Goal: Task Accomplishment & Management: Use online tool/utility

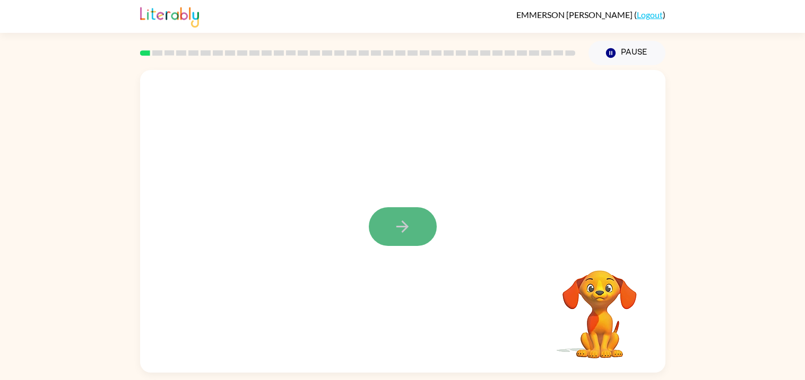
click at [418, 217] on button "button" at bounding box center [403, 226] width 68 height 39
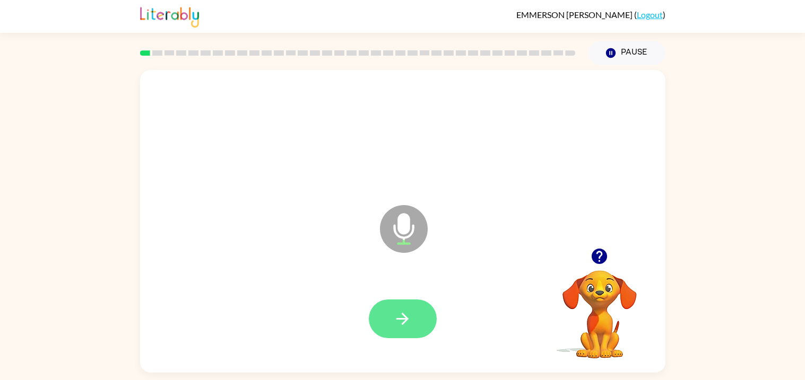
click at [402, 326] on icon "button" at bounding box center [402, 319] width 19 height 19
click at [402, 322] on icon "button" at bounding box center [402, 319] width 19 height 19
click at [419, 320] on button "button" at bounding box center [403, 319] width 68 height 39
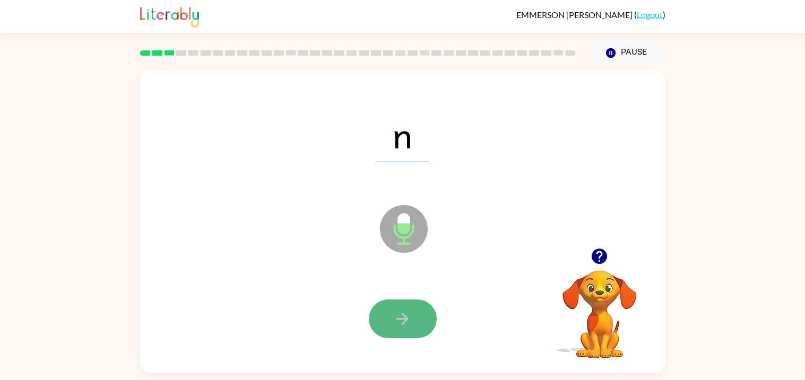
click at [417, 327] on button "button" at bounding box center [403, 319] width 68 height 39
click at [408, 323] on icon "button" at bounding box center [402, 319] width 19 height 19
click at [398, 312] on icon "button" at bounding box center [402, 319] width 19 height 19
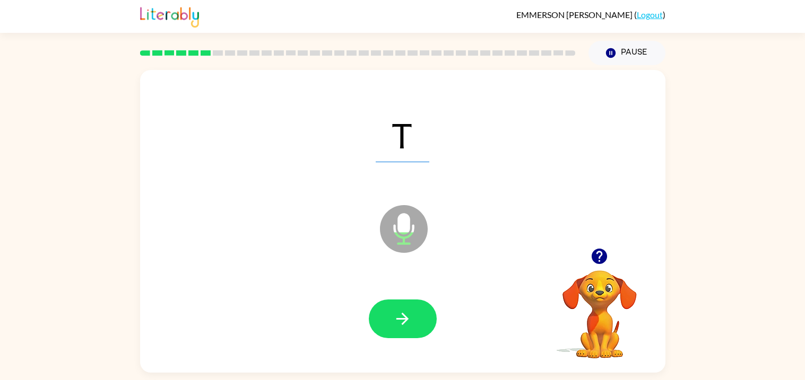
click at [398, 312] on icon "button" at bounding box center [402, 319] width 19 height 19
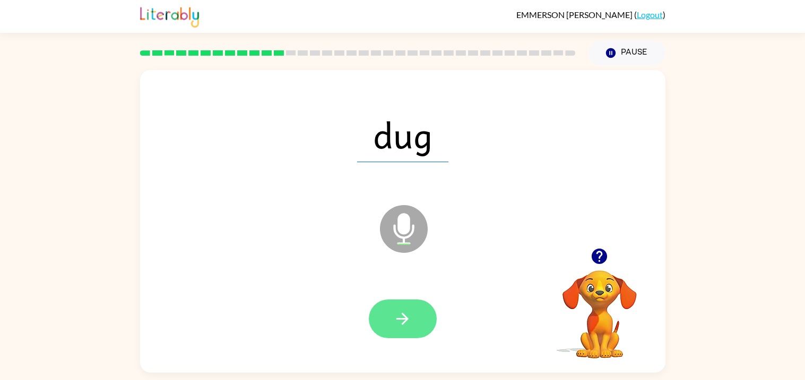
click at [424, 311] on button "button" at bounding box center [403, 319] width 68 height 39
click at [405, 304] on button "button" at bounding box center [403, 319] width 68 height 39
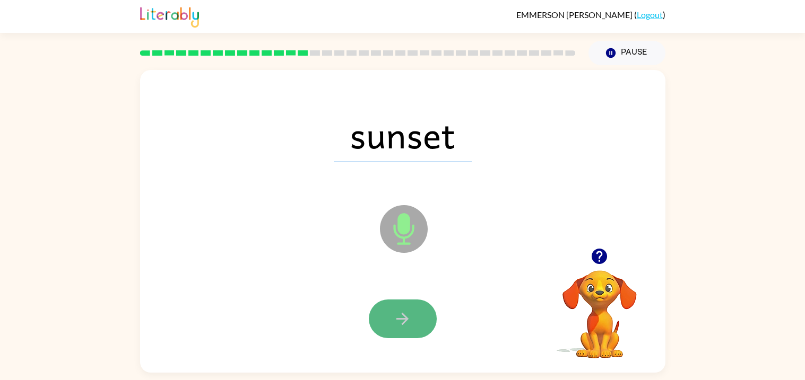
click at [405, 311] on icon "button" at bounding box center [402, 319] width 19 height 19
click at [423, 306] on button "button" at bounding box center [403, 319] width 68 height 39
click at [399, 310] on icon "button" at bounding box center [402, 319] width 19 height 19
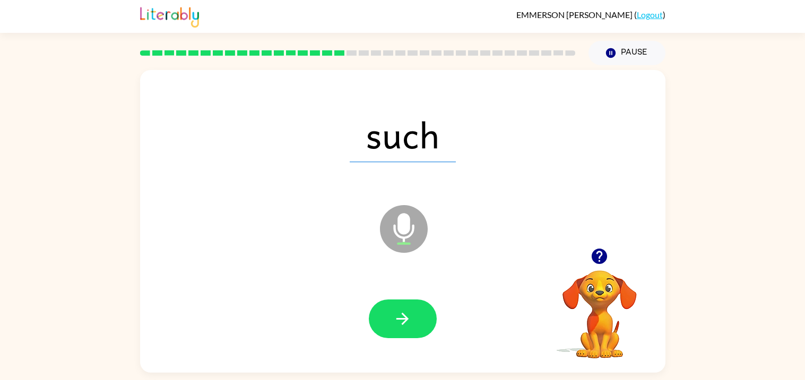
click at [473, 259] on icon "Microphone The Microphone is here when it is your turn to talk" at bounding box center [456, 243] width 159 height 80
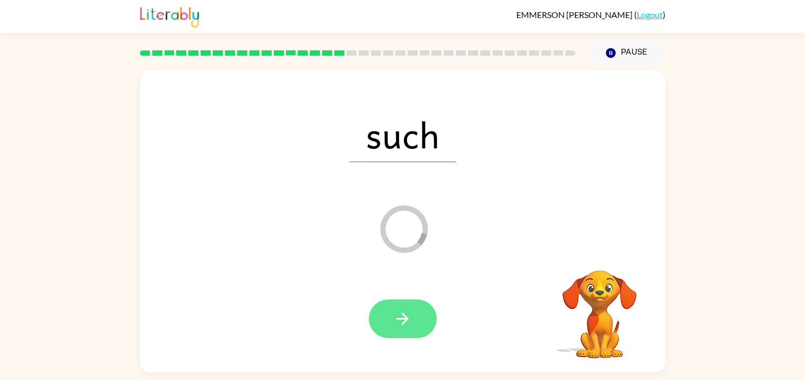
click at [409, 316] on icon "button" at bounding box center [402, 319] width 19 height 19
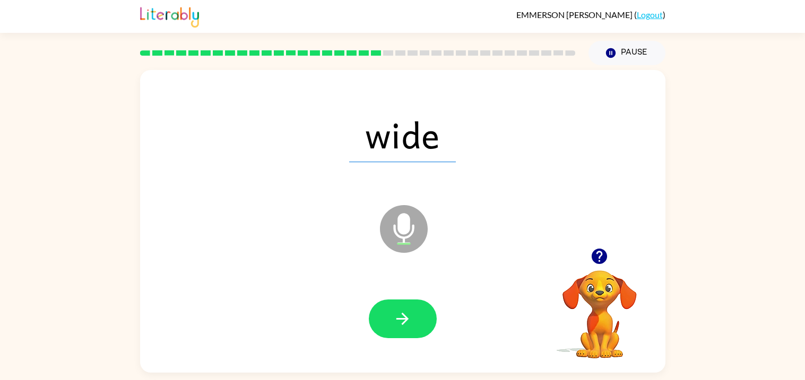
click at [524, 164] on div "wide" at bounding box center [403, 134] width 504 height 87
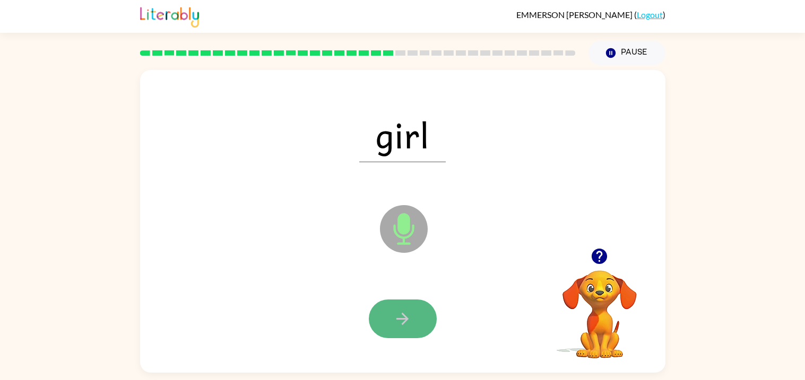
click at [396, 320] on icon "button" at bounding box center [402, 319] width 19 height 19
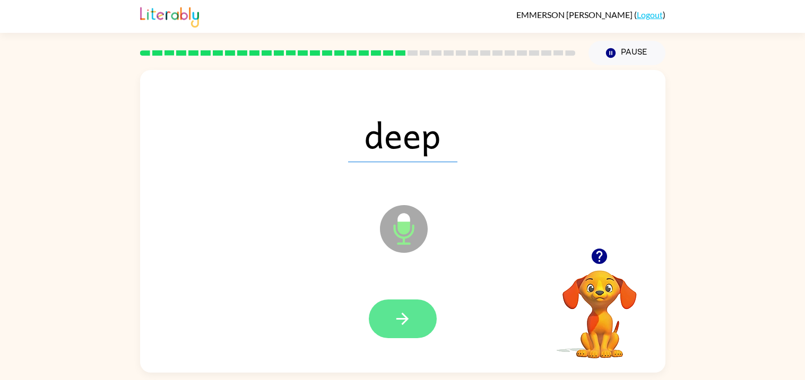
click at [399, 326] on icon "button" at bounding box center [402, 319] width 19 height 19
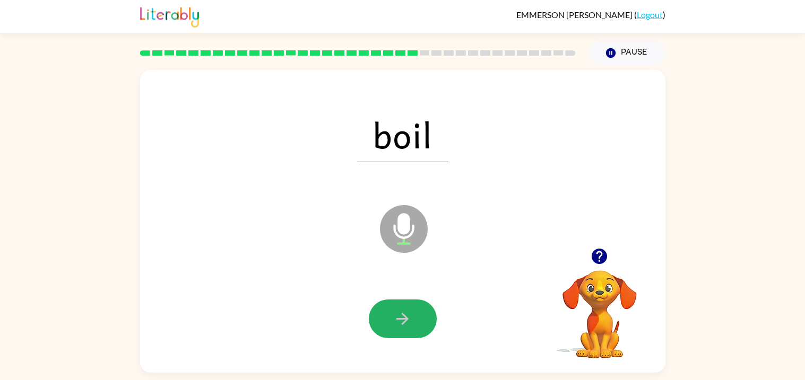
click at [399, 326] on icon "button" at bounding box center [402, 319] width 19 height 19
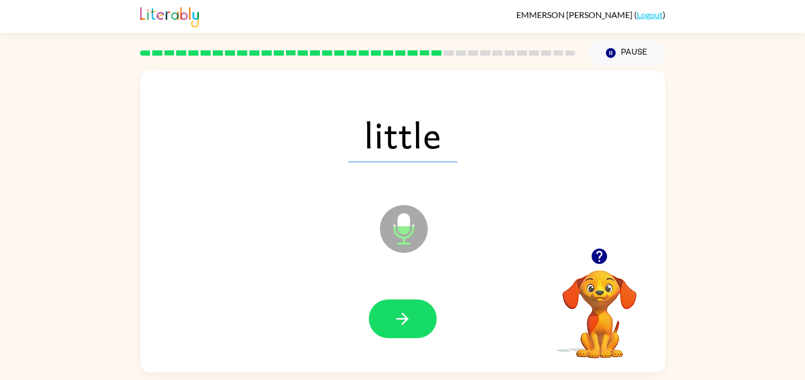
click at [483, 263] on icon "Microphone The Microphone is here when it is your turn to talk" at bounding box center [456, 243] width 159 height 80
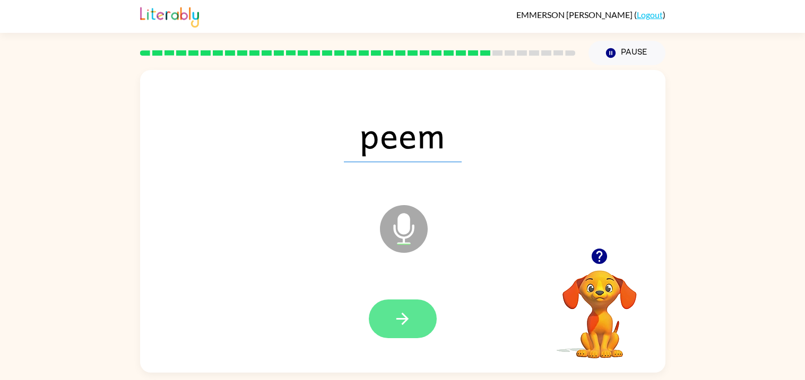
click at [400, 316] on icon "button" at bounding box center [402, 319] width 19 height 19
click at [399, 315] on icon "button" at bounding box center [402, 319] width 19 height 19
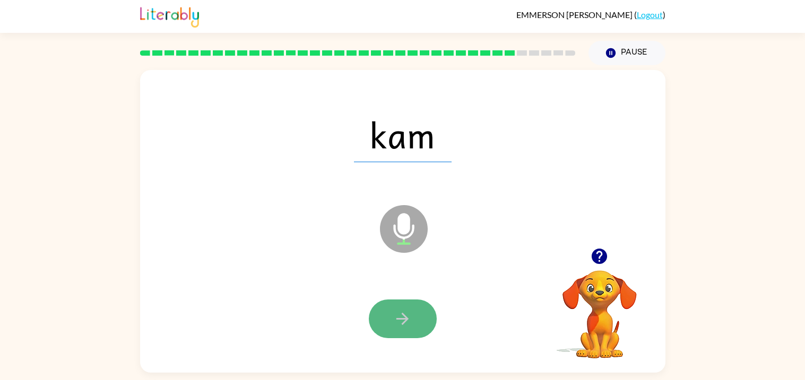
click at [380, 309] on button "button" at bounding box center [403, 319] width 68 height 39
click at [378, 307] on button "button" at bounding box center [403, 319] width 68 height 39
click at [411, 303] on button "button" at bounding box center [403, 319] width 68 height 39
